Goal: Complete application form

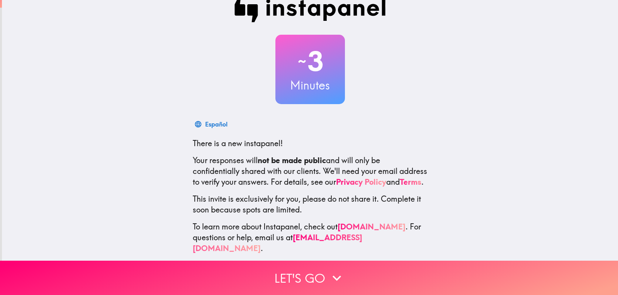
scroll to position [26, 0]
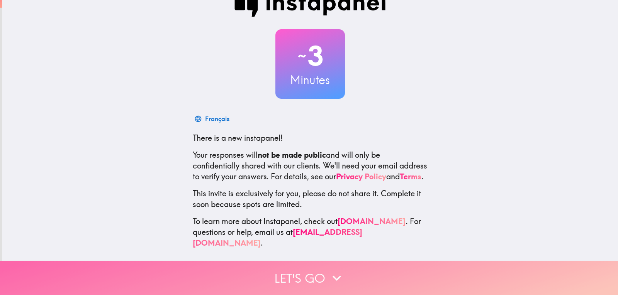
click at [305, 265] on button "Let's go" at bounding box center [309, 278] width 618 height 34
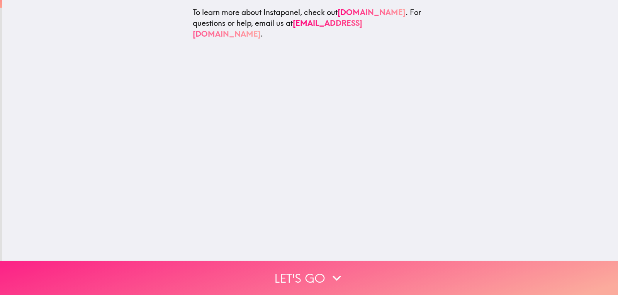
scroll to position [0, 0]
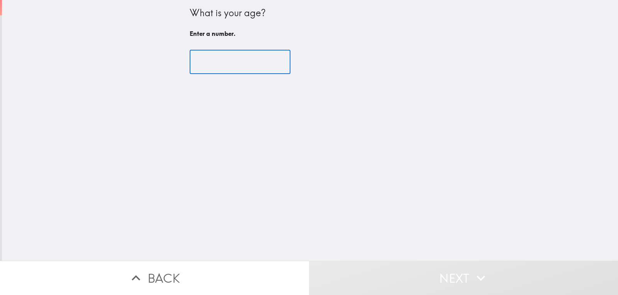
click at [218, 52] on input "number" at bounding box center [240, 62] width 101 height 24
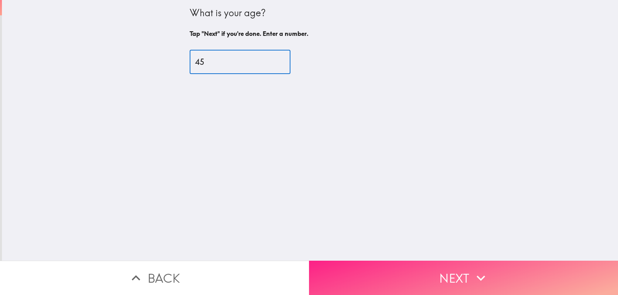
type input "45"
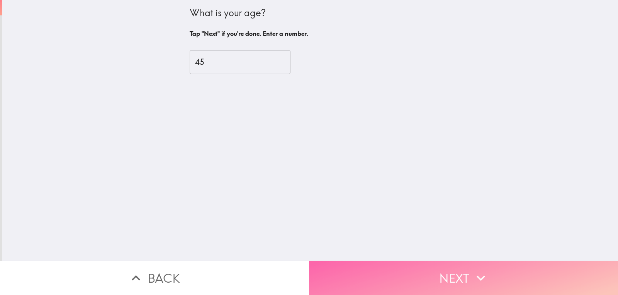
click at [394, 264] on button "Next" at bounding box center [463, 278] width 309 height 34
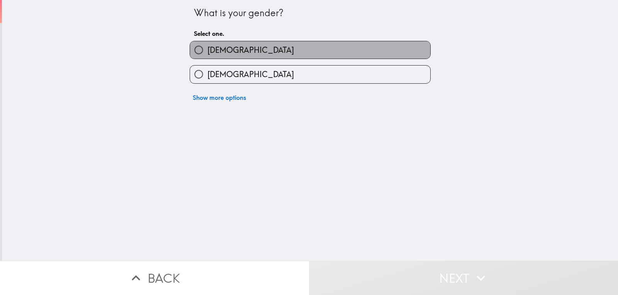
click at [226, 53] on label "[DEMOGRAPHIC_DATA]" at bounding box center [310, 49] width 240 height 17
click at [207, 53] on input "[DEMOGRAPHIC_DATA]" at bounding box center [198, 49] width 17 height 17
radio input "true"
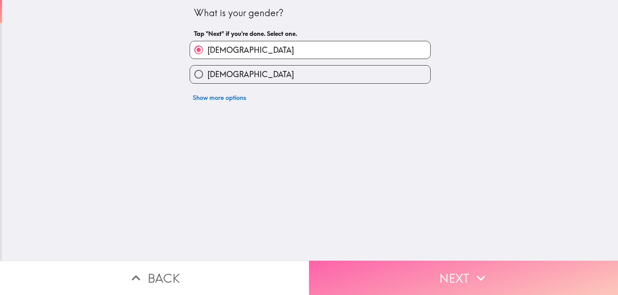
click at [371, 269] on button "Next" at bounding box center [463, 278] width 309 height 34
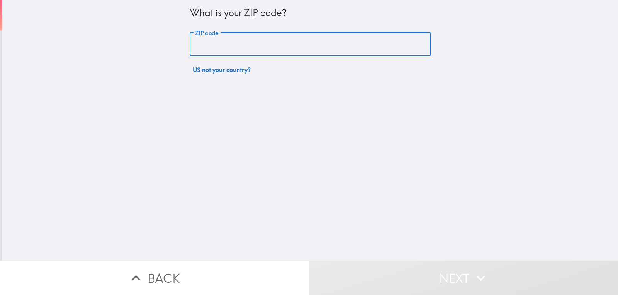
click at [213, 52] on input "ZIP code" at bounding box center [310, 44] width 241 height 24
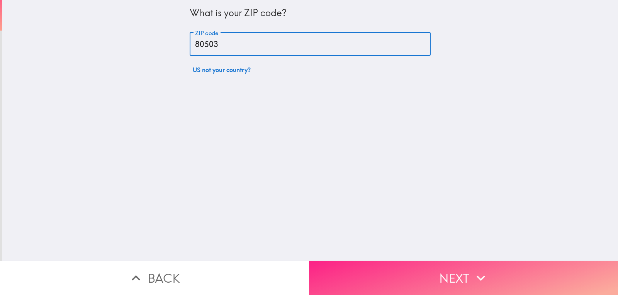
type input "80503"
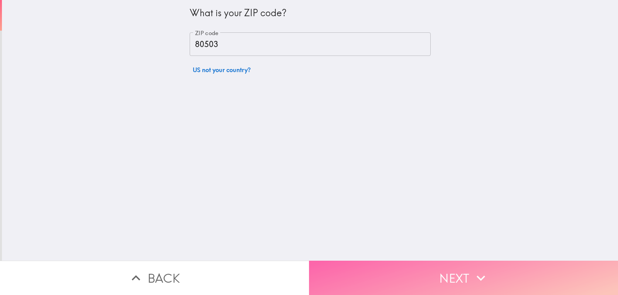
click at [408, 261] on button "Next" at bounding box center [463, 278] width 309 height 34
